Goal: Transaction & Acquisition: Purchase product/service

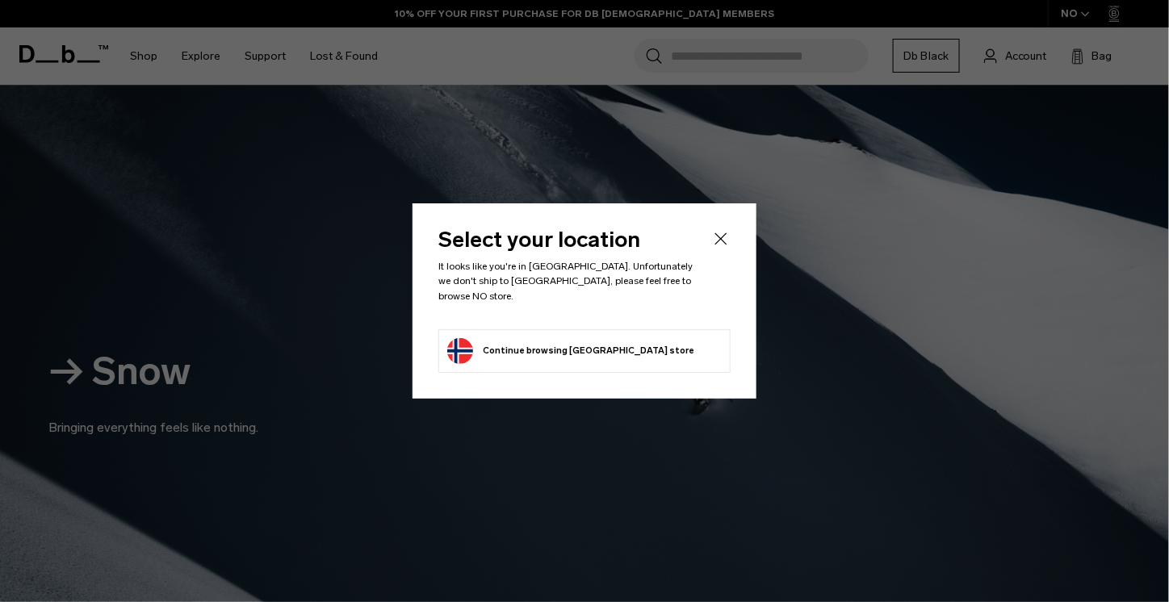
click at [723, 245] on icon "Close" at bounding box center [721, 239] width 12 height 12
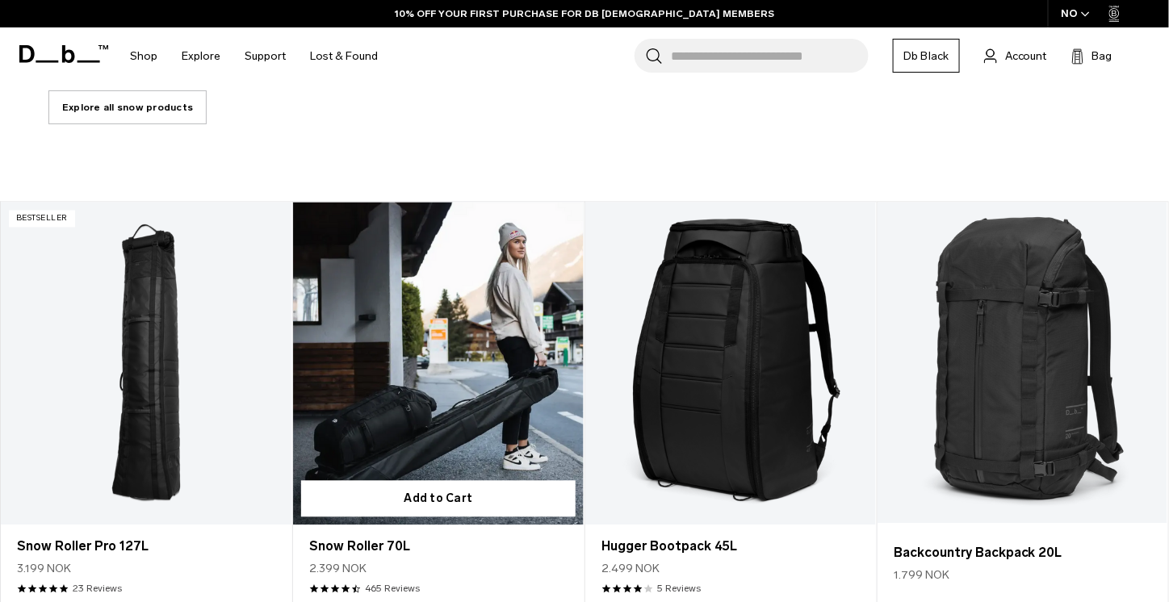
scroll to position [1204, 0]
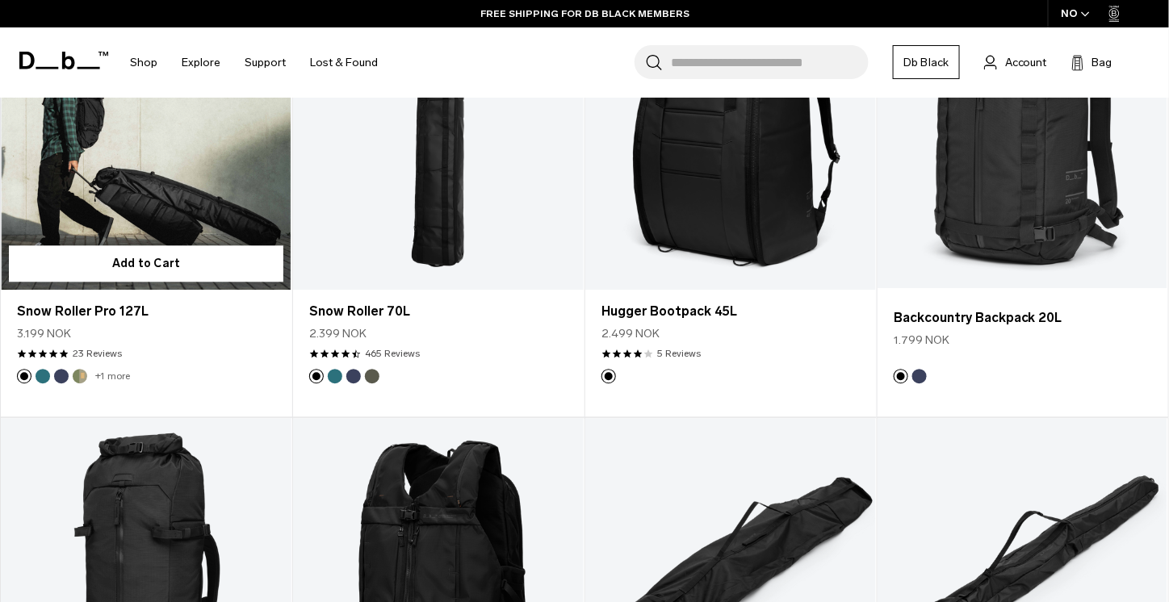
click at [201, 201] on link "Snow Roller Pro 127L" at bounding box center [146, 128] width 291 height 323
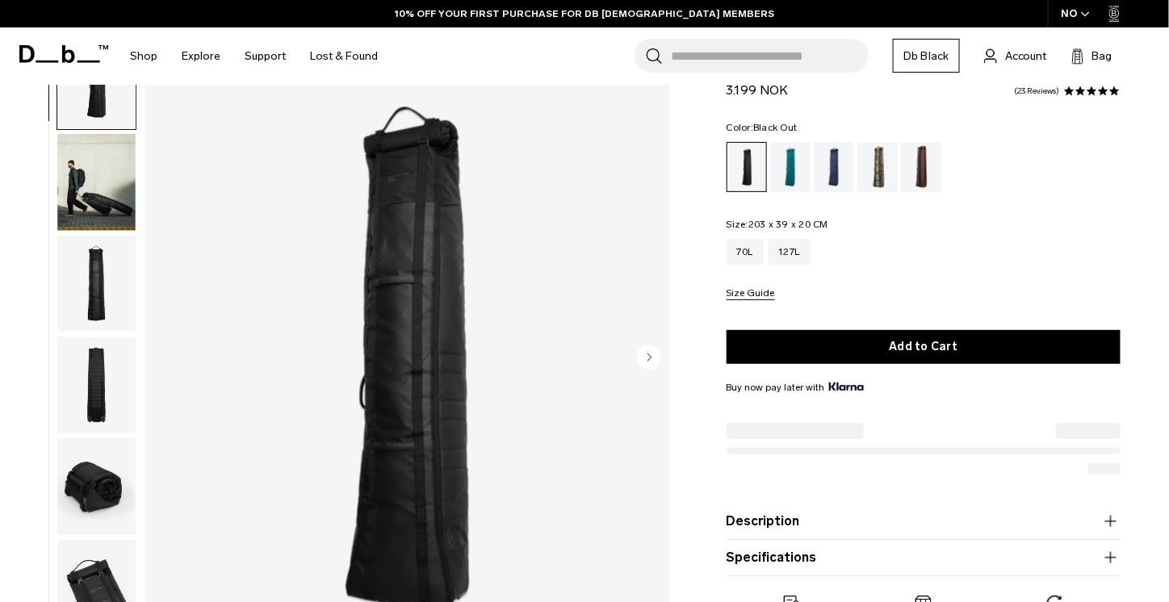
scroll to position [242, 0]
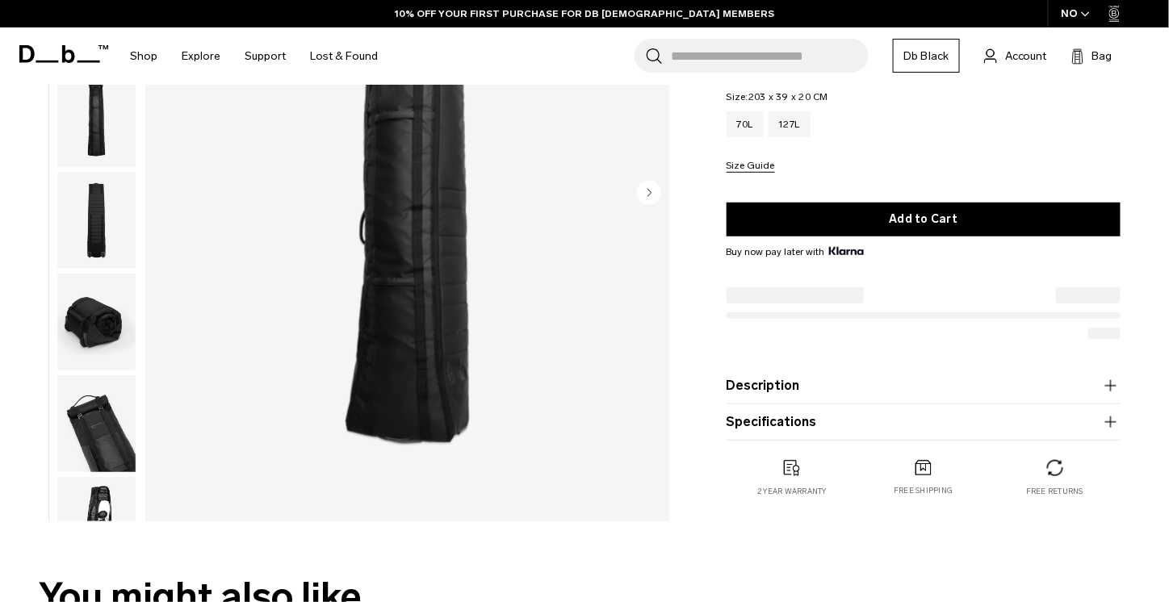
click at [1111, 383] on icon "button" at bounding box center [1110, 385] width 19 height 19
